Goal: Information Seeking & Learning: Learn about a topic

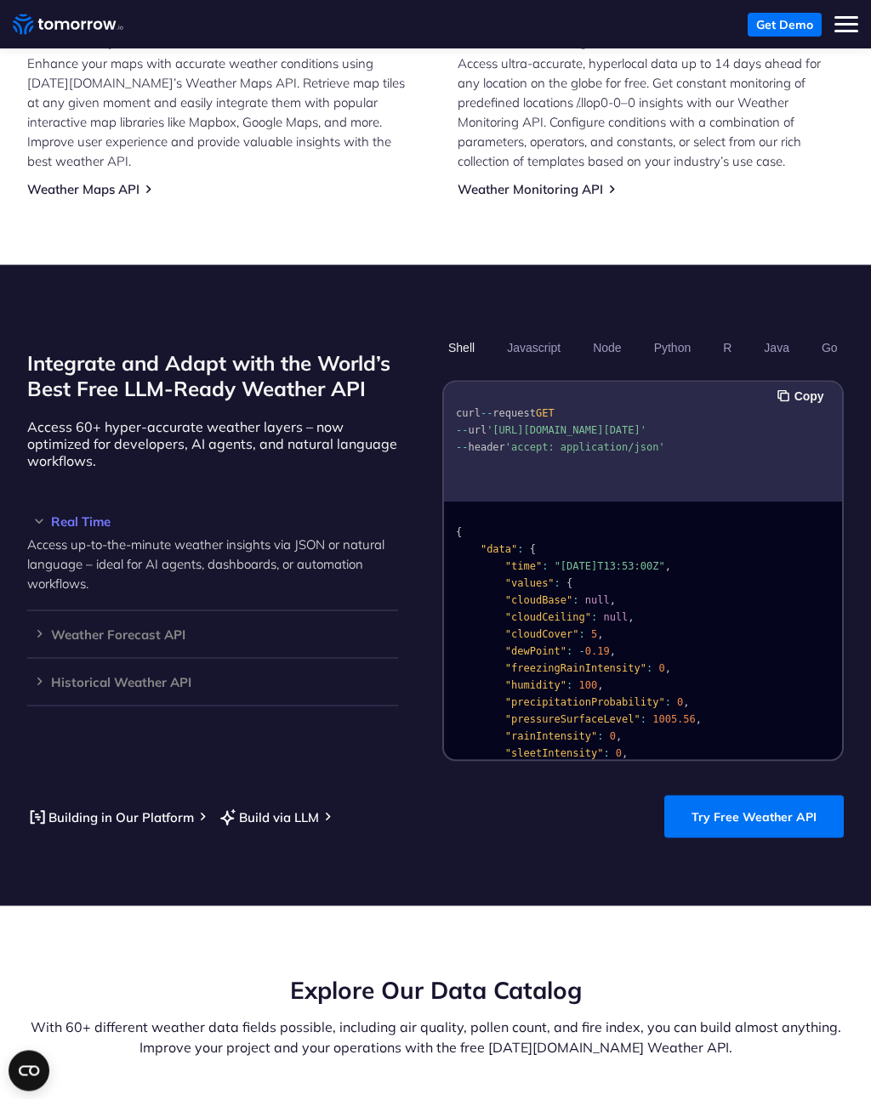
scroll to position [1256, 0]
click at [442, 345] on button "Shell" at bounding box center [461, 346] width 38 height 29
click at [502, 354] on button "Javascript" at bounding box center [534, 346] width 65 height 29
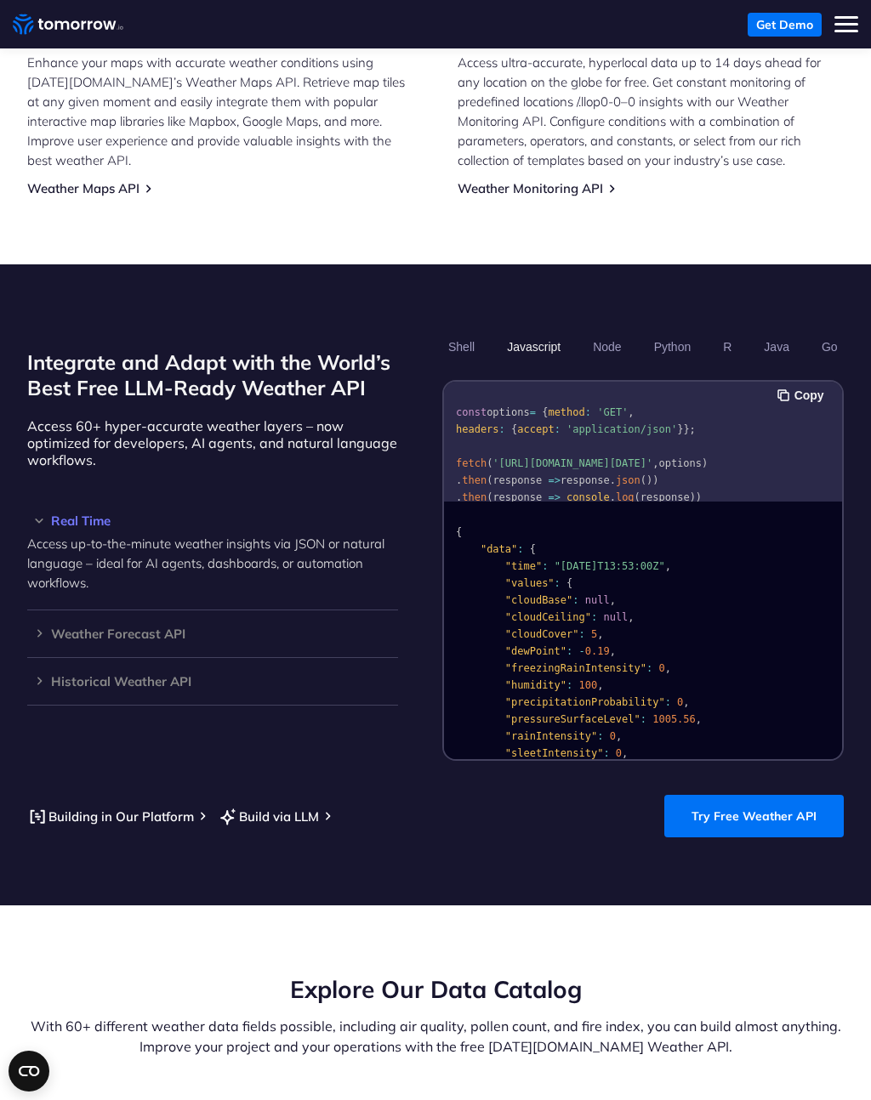
click at [162, 688] on h3 "Historical Weather API" at bounding box center [212, 681] width 371 height 13
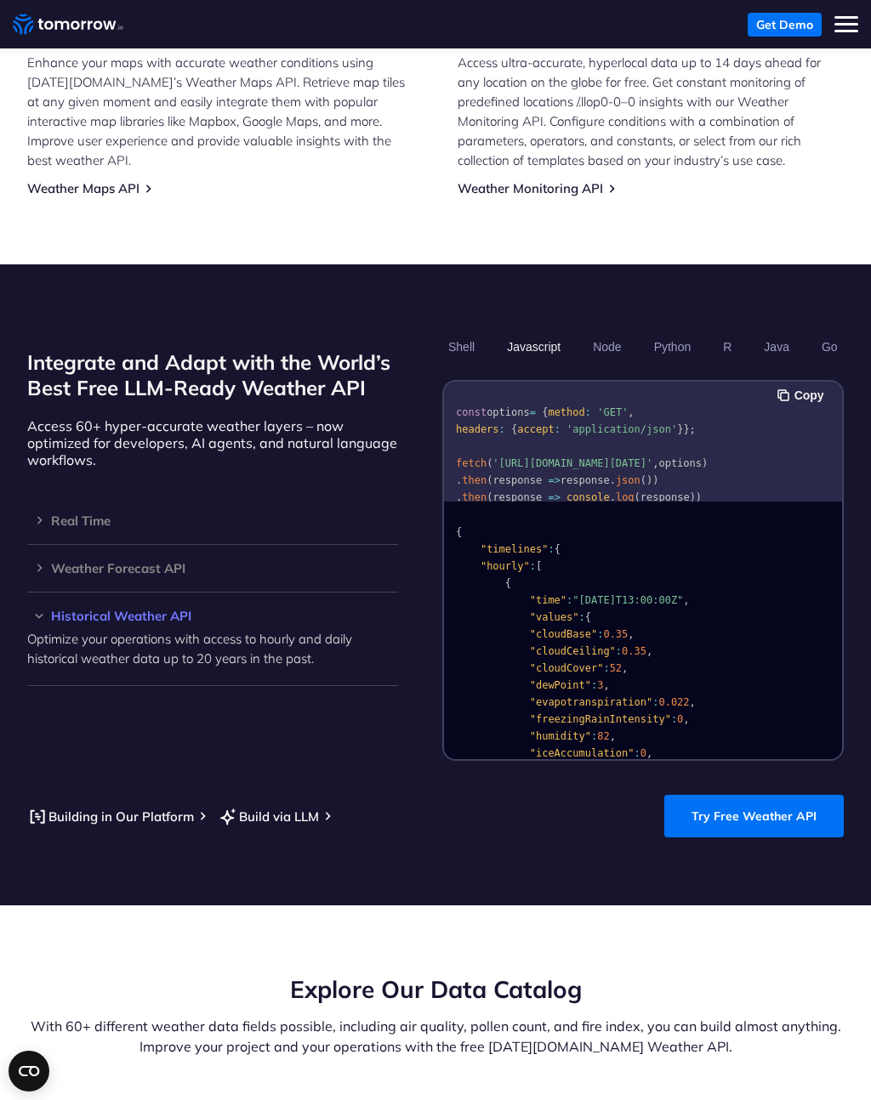
click at [96, 527] on h3 "Real Time" at bounding box center [212, 520] width 371 height 13
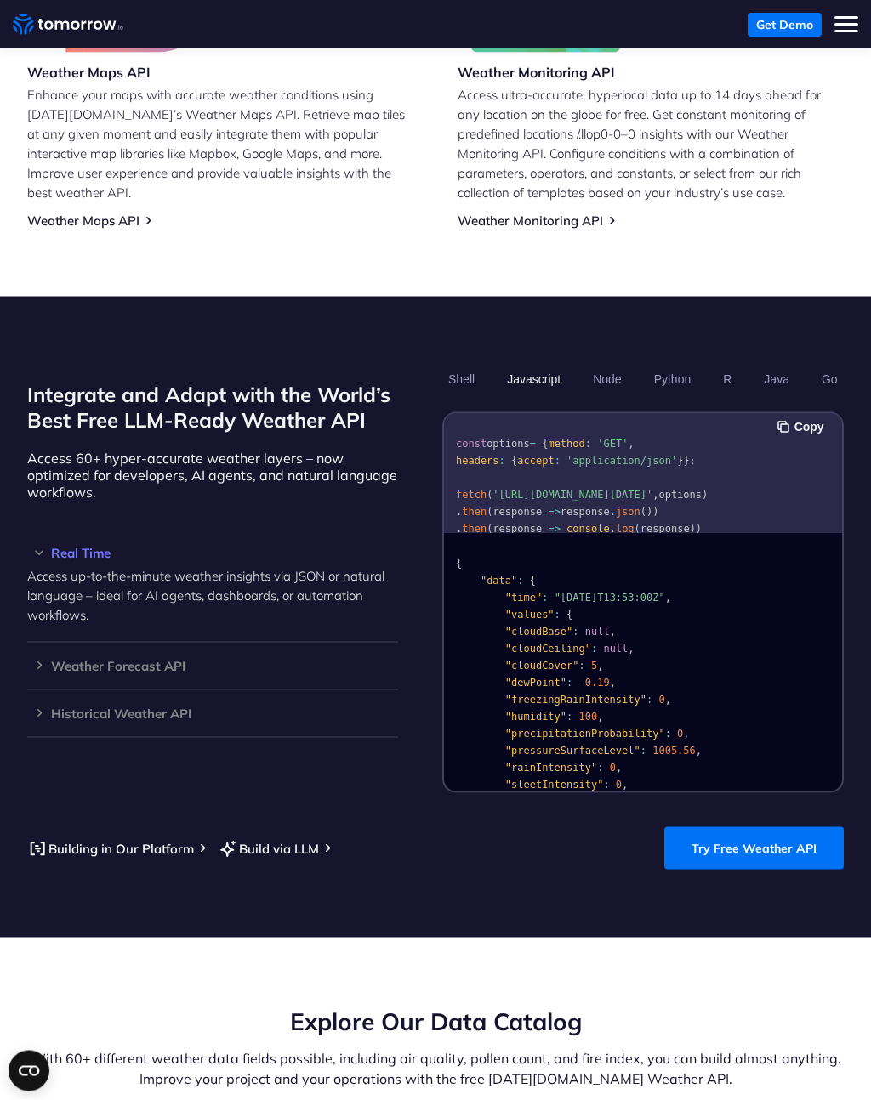
scroll to position [1227, 0]
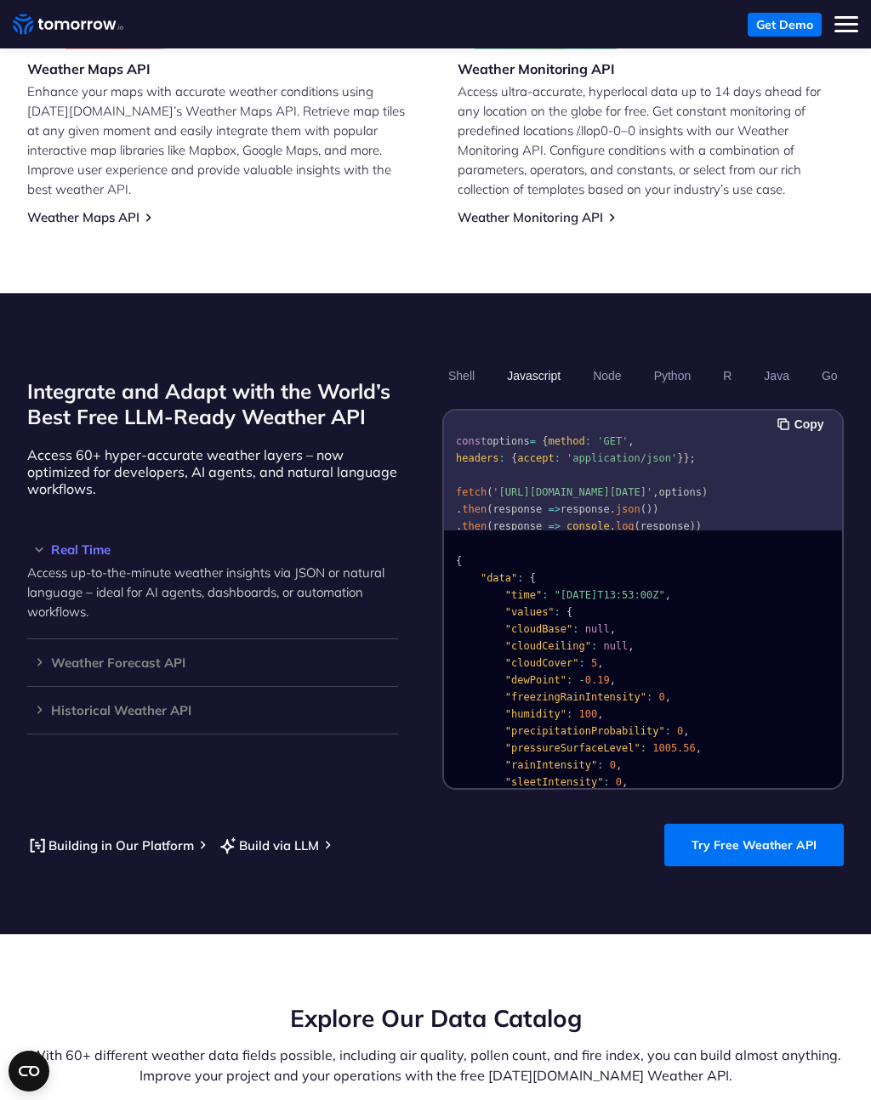
click at [587, 383] on button "Node" at bounding box center [607, 375] width 40 height 29
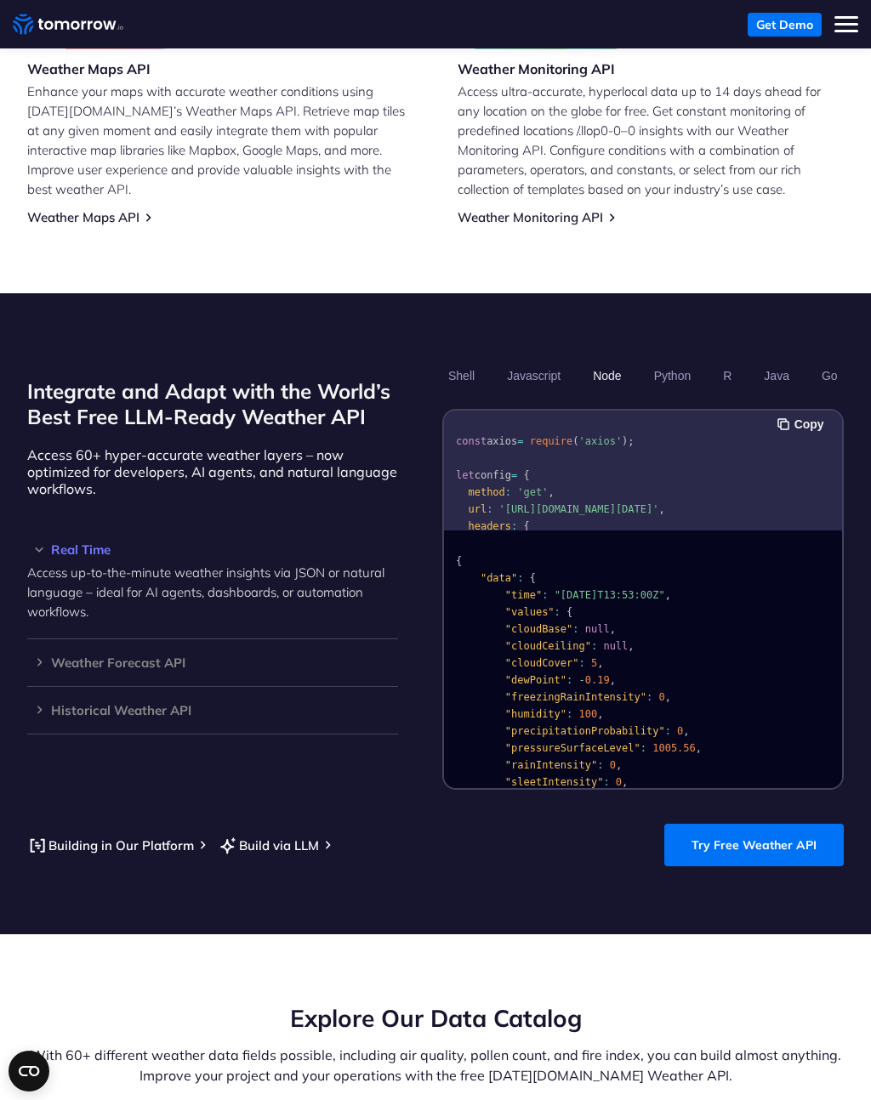
click at [648, 385] on button "Python" at bounding box center [672, 375] width 49 height 29
click at [717, 377] on button "R" at bounding box center [727, 375] width 20 height 29
click at [758, 382] on button "Java" at bounding box center [776, 375] width 37 height 29
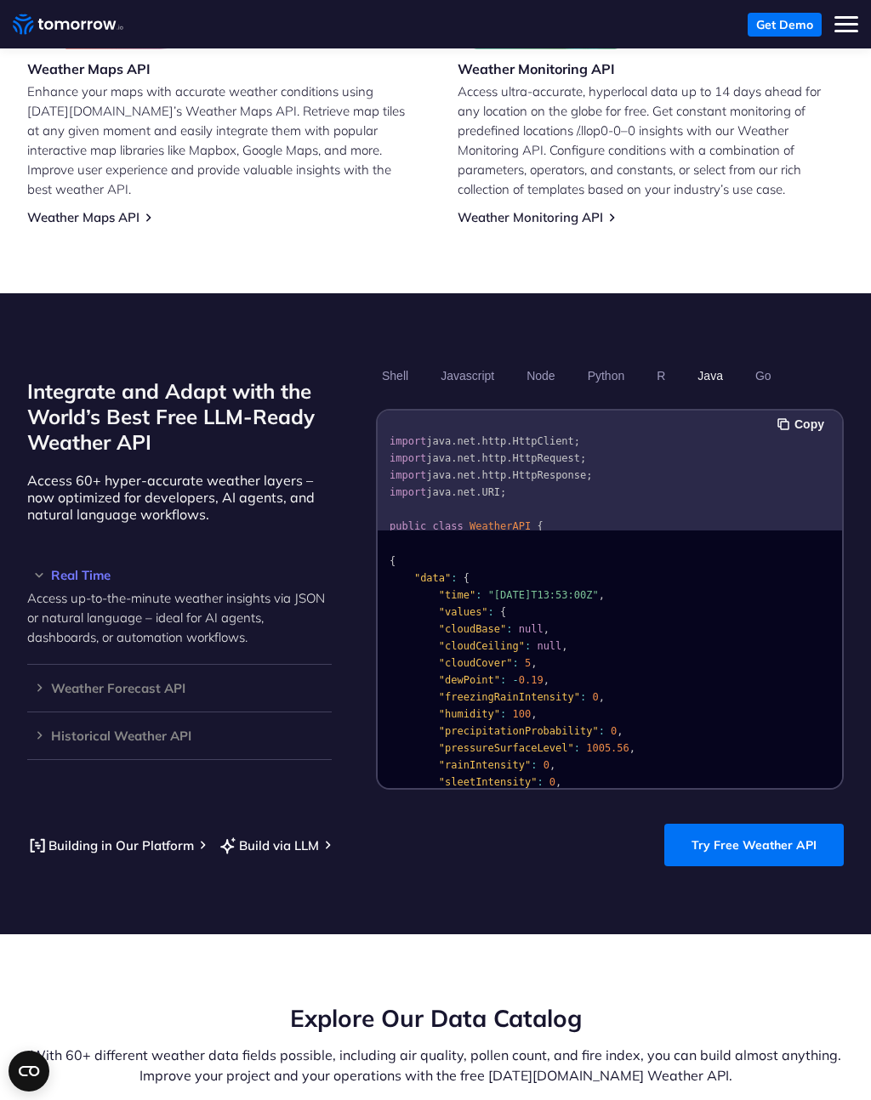
click at [777, 389] on button "Go" at bounding box center [763, 375] width 28 height 29
click at [392, 381] on button "Shell" at bounding box center [395, 375] width 38 height 29
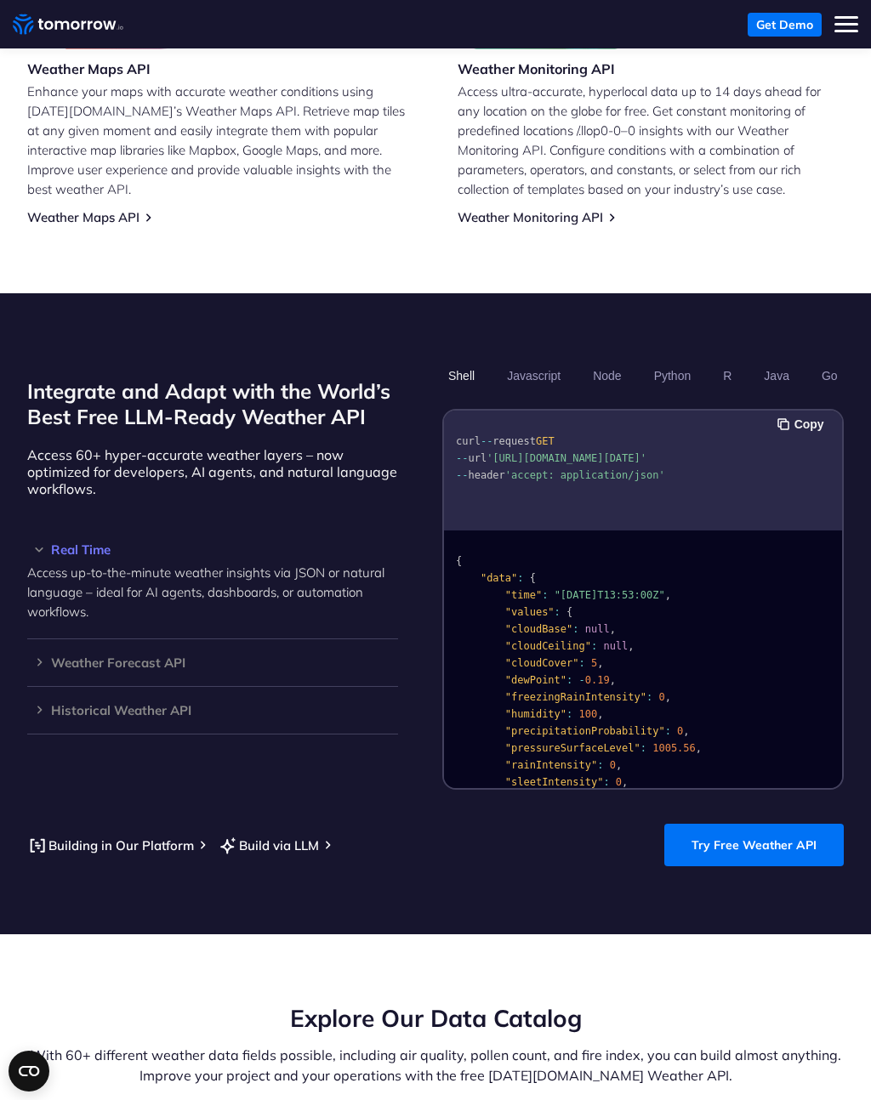
click at [136, 409] on h2 "Integrate and Adapt with the World’s Best Free LLM-Ready Weather API" at bounding box center [212, 403] width 371 height 51
click at [180, 497] on p "Access 60+ hyper-accurate weather layers – now optimized for developers, AI age…" at bounding box center [212, 471] width 371 height 51
click at [162, 669] on h3 "Weather Forecast API" at bounding box center [212, 662] width 371 height 13
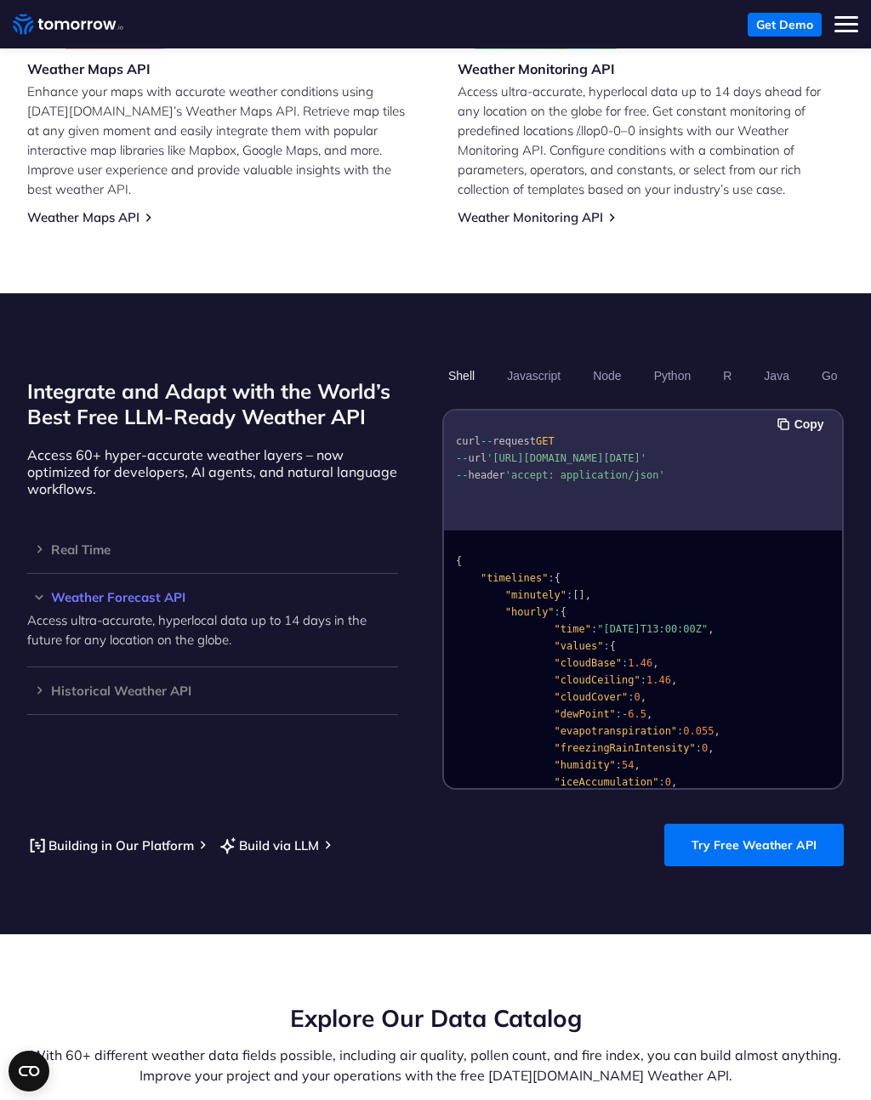
click at [171, 697] on h3 "Historical Weather API" at bounding box center [212, 690] width 371 height 13
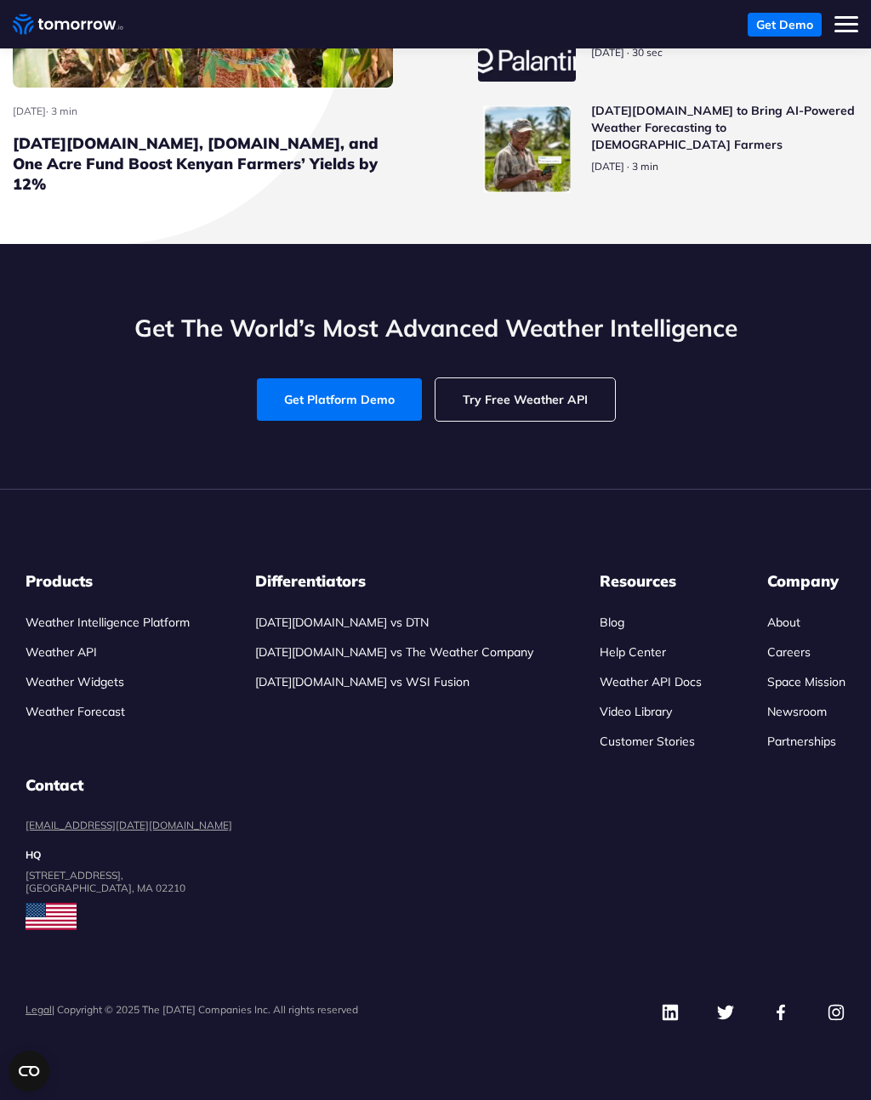
scroll to position [8133, 0]
